Goal: Find specific page/section: Find specific page/section

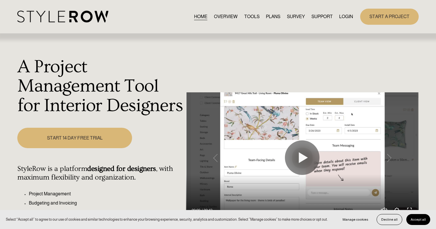
click at [346, 13] on link "LOGIN" at bounding box center [346, 17] width 14 height 8
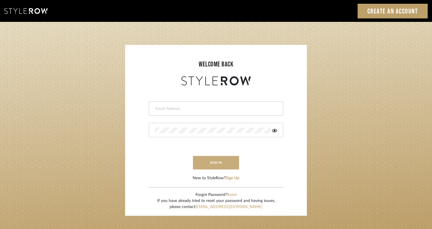
type input "rayeinteriordesign@gmail.com"
click at [211, 166] on button "sign in" at bounding box center [216, 163] width 46 height 14
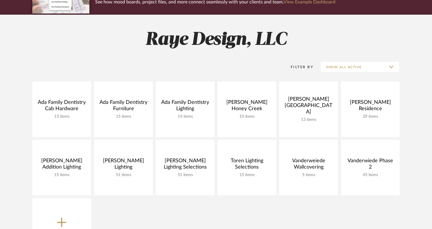
scroll to position [64, 0]
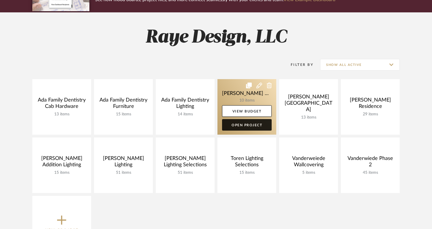
click at [252, 128] on link "Open Project" at bounding box center [247, 125] width 50 height 12
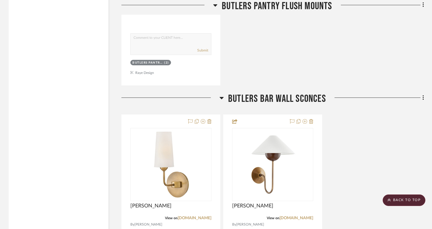
scroll to position [2030, 0]
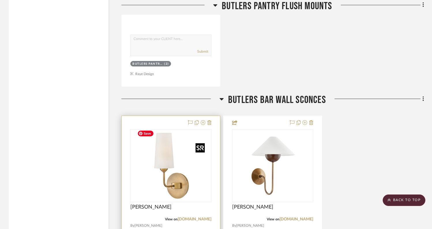
click at [170, 179] on img "0" at bounding box center [171, 166] width 72 height 72
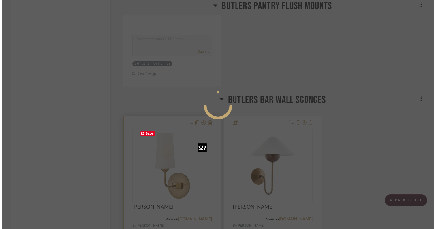
scroll to position [0, 0]
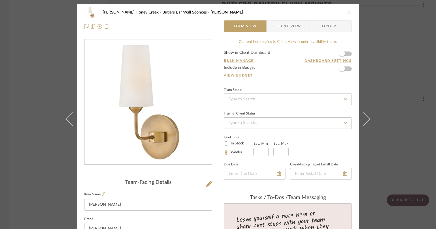
drag, startPoint x: 155, startPoint y: 129, endPoint x: 289, endPoint y: 5, distance: 183.0
click at [0, 0] on div "[PERSON_NAME] Honey Creek Butlers Bar Wall Sconces Lew Sconce Team View Client …" at bounding box center [218, 114] width 436 height 229
click at [347, 14] on icon "close" at bounding box center [349, 12] width 5 height 5
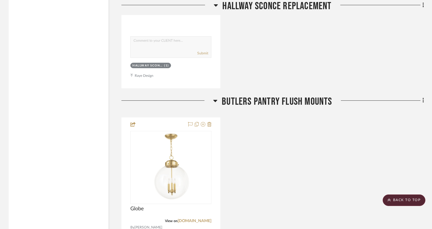
scroll to position [1748, 0]
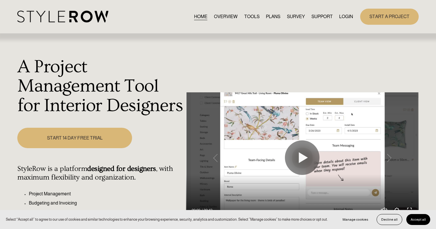
click at [349, 17] on link "LOGIN" at bounding box center [346, 17] width 14 height 8
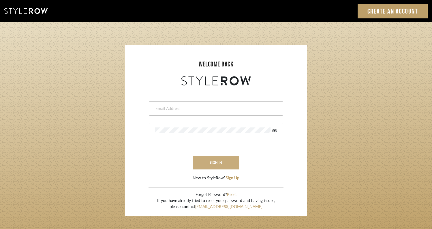
type input "rayeinteriordesign@gmail.com"
click at [219, 161] on button "sign in" at bounding box center [216, 163] width 46 height 14
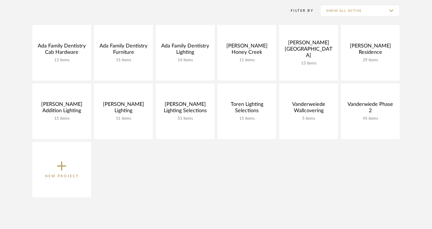
scroll to position [121, 0]
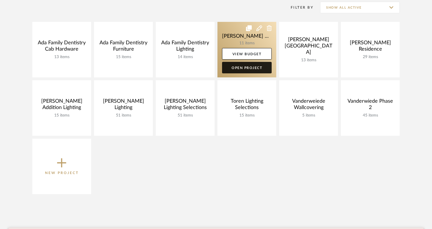
click at [240, 68] on link "Open Project" at bounding box center [247, 68] width 50 height 12
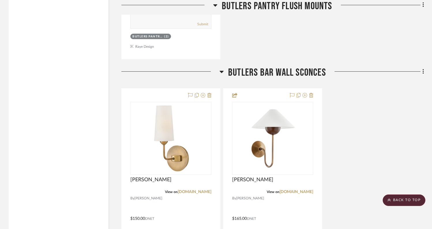
scroll to position [2111, 0]
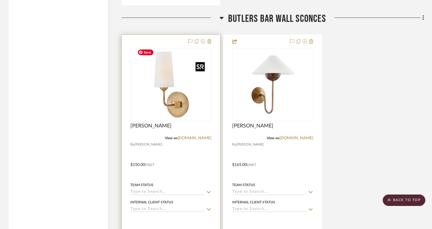
click at [0, 0] on img at bounding box center [0, 0] width 0 height 0
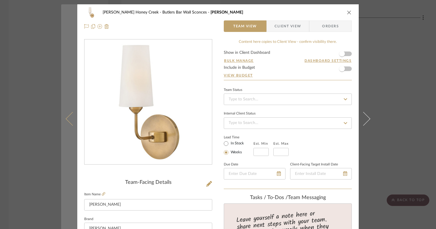
drag, startPoint x: 147, startPoint y: 132, endPoint x: 71, endPoint y: 229, distance: 122.9
click at [0, 0] on div "[PERSON_NAME] Honey Creek Butlers Bar Wall Sconces Lew Sconce Team View Client …" at bounding box center [218, 114] width 436 height 229
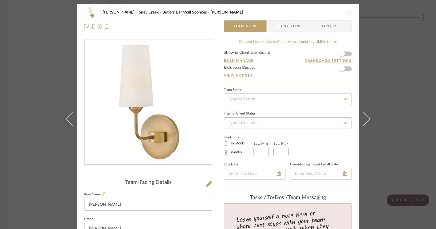
click at [348, 10] on button "close" at bounding box center [349, 12] width 5 height 5
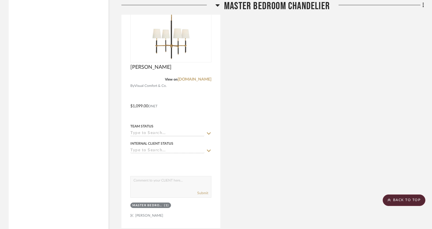
scroll to position [759, 0]
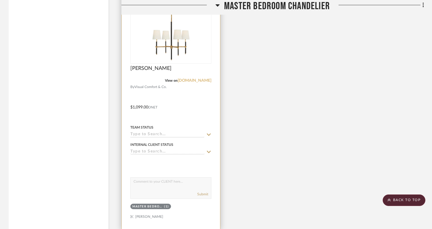
click at [194, 80] on link "[DOMAIN_NAME]" at bounding box center [195, 81] width 34 height 4
